Goal: Task Accomplishment & Management: Manage account settings

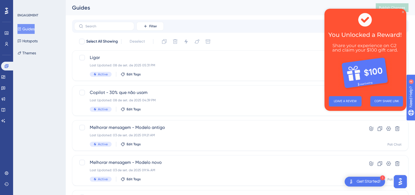
click at [402, 11] on icon "Close Preview" at bounding box center [403, 12] width 2 height 2
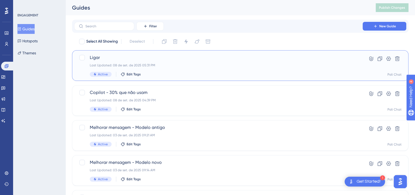
click at [181, 58] on span "Ligar" at bounding box center [218, 57] width 257 height 7
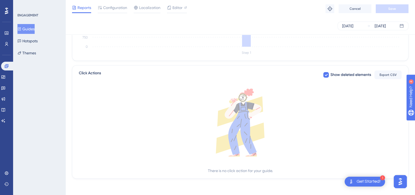
scroll to position [186, 0]
click at [29, 29] on button "Guides" at bounding box center [25, 29] width 17 height 10
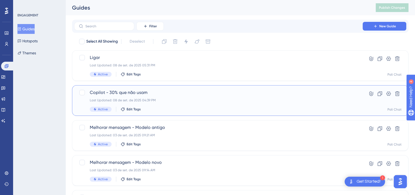
click at [180, 101] on div "Last Updated: 08 de set. de 2025 04:39 PM" at bounding box center [218, 100] width 257 height 4
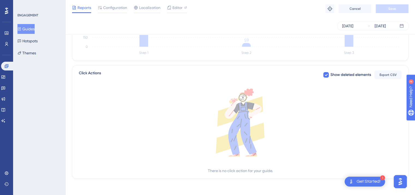
scroll to position [186, 0]
click at [7, 70] on link at bounding box center [7, 66] width 13 height 9
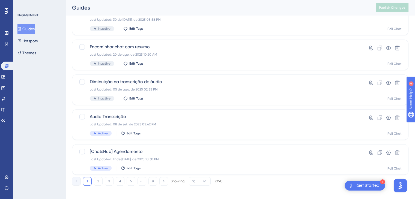
scroll to position [224, 0]
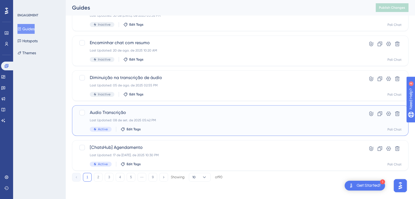
click at [211, 123] on div "Audio Transcrição Last Updated: 08 de set. de 2025 05:42 PM Active Edit Tags" at bounding box center [218, 120] width 257 height 22
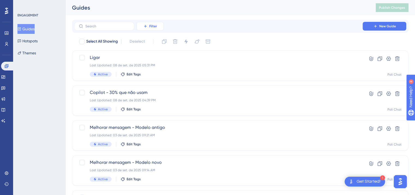
click at [159, 26] on button "Filter" at bounding box center [150, 26] width 27 height 9
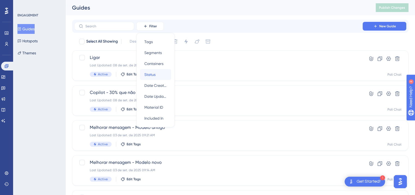
click at [158, 73] on div "Status Status" at bounding box center [155, 74] width 22 height 11
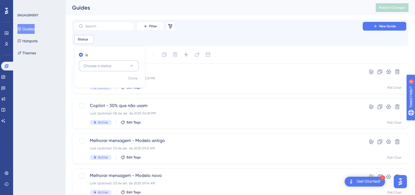
click at [103, 66] on span "Choose a status" at bounding box center [98, 66] width 28 height 7
click at [104, 83] on div "Active Active" at bounding box center [109, 82] width 44 height 11
click at [128, 77] on span "Done" at bounding box center [132, 78] width 9 height 7
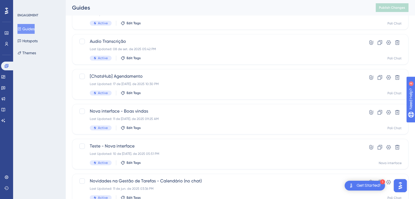
scroll to position [238, 0]
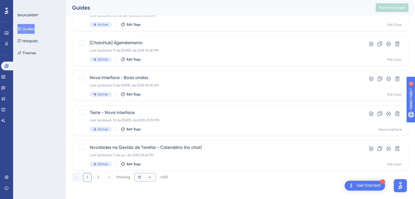
click at [154, 177] on button "10" at bounding box center [145, 177] width 22 height 9
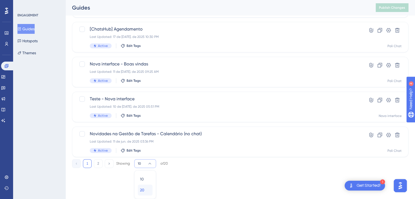
click at [144, 188] on span "20" at bounding box center [142, 190] width 4 height 7
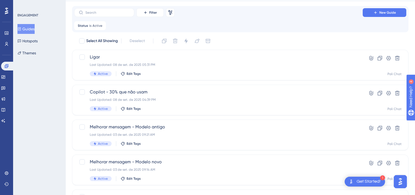
scroll to position [0, 0]
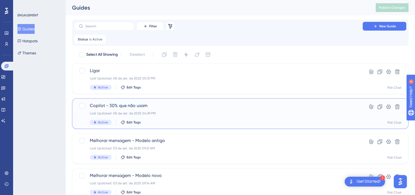
click at [197, 109] on div "Copilot - 30% que não usam Last Updated: 08 de set. de 2025 04:39 PM Active Edi…" at bounding box center [218, 113] width 257 height 22
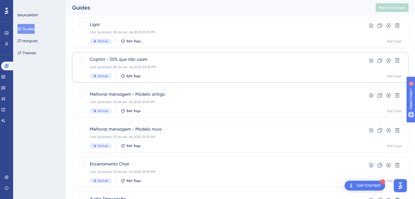
scroll to position [55, 0]
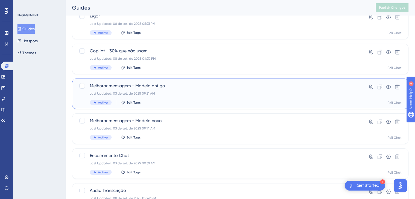
click at [202, 97] on div "Melhorar mensagem - Modelo antigo Last Updated: 03 de set. de 2025 09:21 AM Act…" at bounding box center [218, 94] width 257 height 22
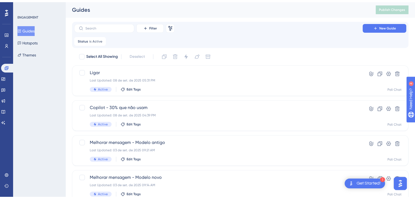
scroll to position [55, 0]
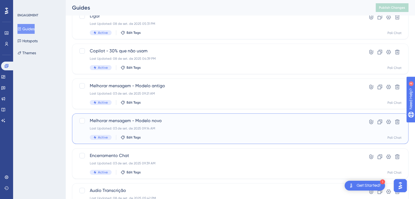
click at [147, 128] on div "Last Updated: 03 de set. de 2025 09:14 AM" at bounding box center [218, 128] width 257 height 4
